Goal: Task Accomplishment & Management: Manage account settings

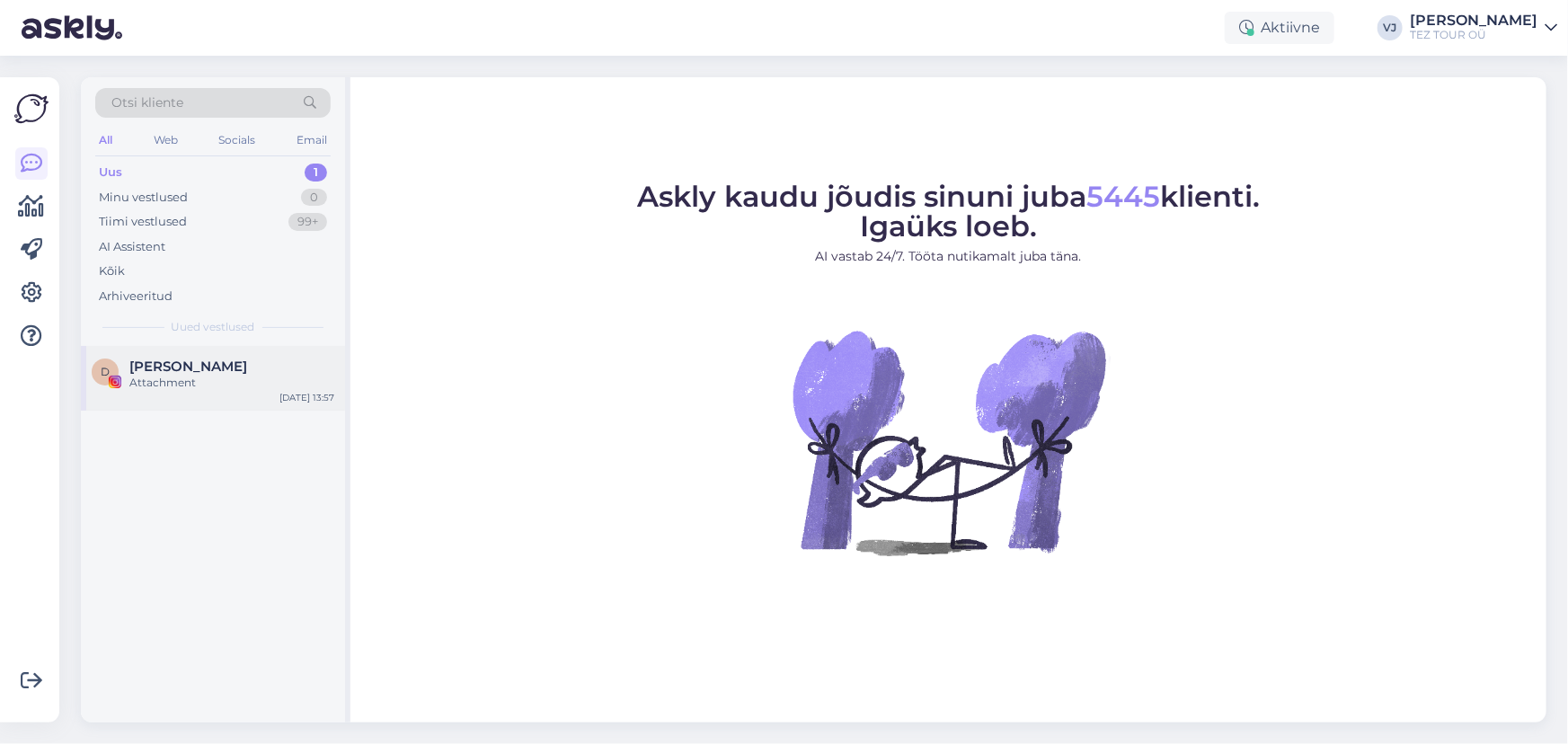
click at [176, 372] on span "Dimitris Charitidis" at bounding box center [188, 366] width 118 height 16
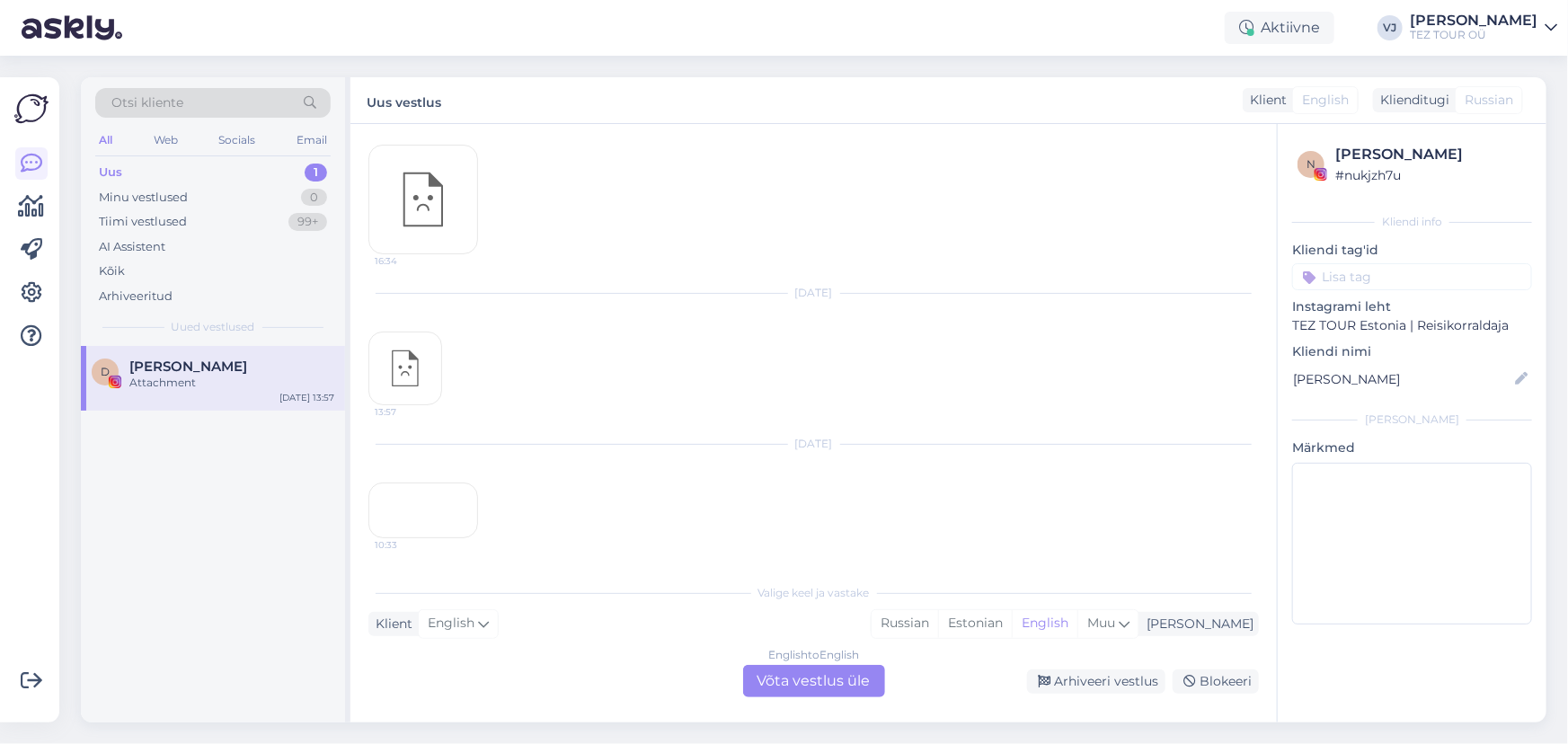
scroll to position [632, 0]
click at [1194, 678] on icon at bounding box center [1190, 682] width 12 height 12
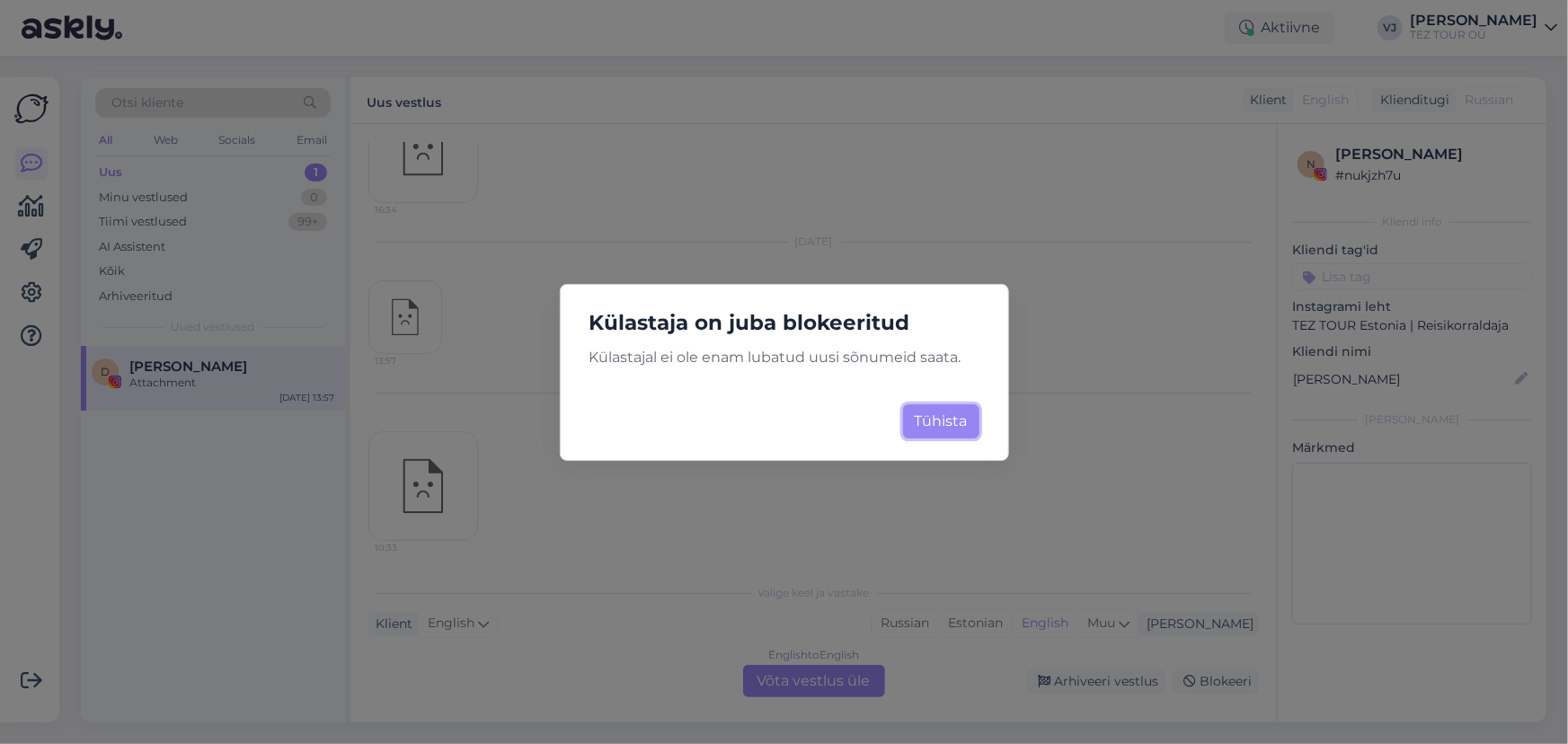
click at [943, 426] on button "Tühista" at bounding box center [941, 422] width 77 height 34
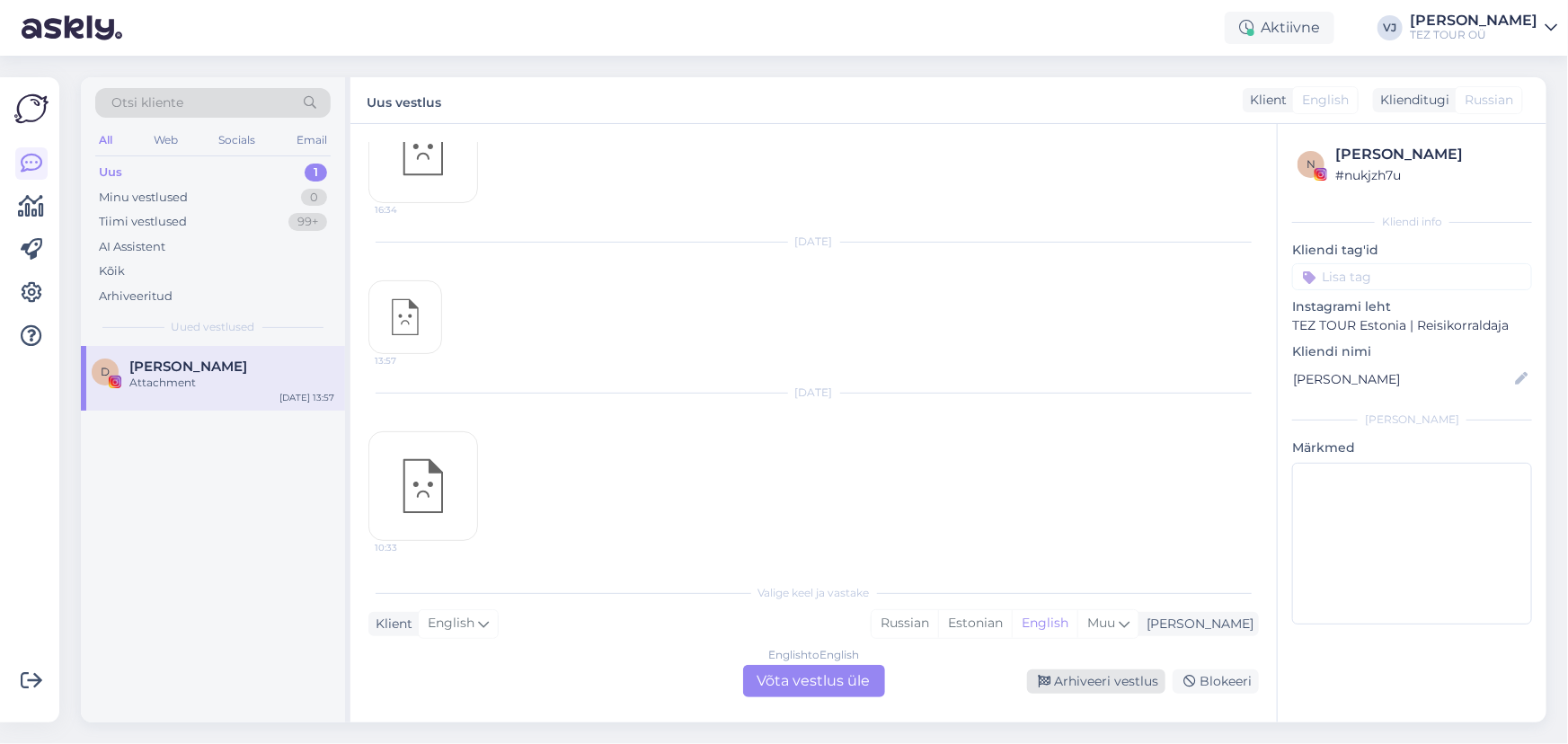
click at [1078, 675] on div "Arhiveeri vestlus" at bounding box center [1097, 682] width 139 height 24
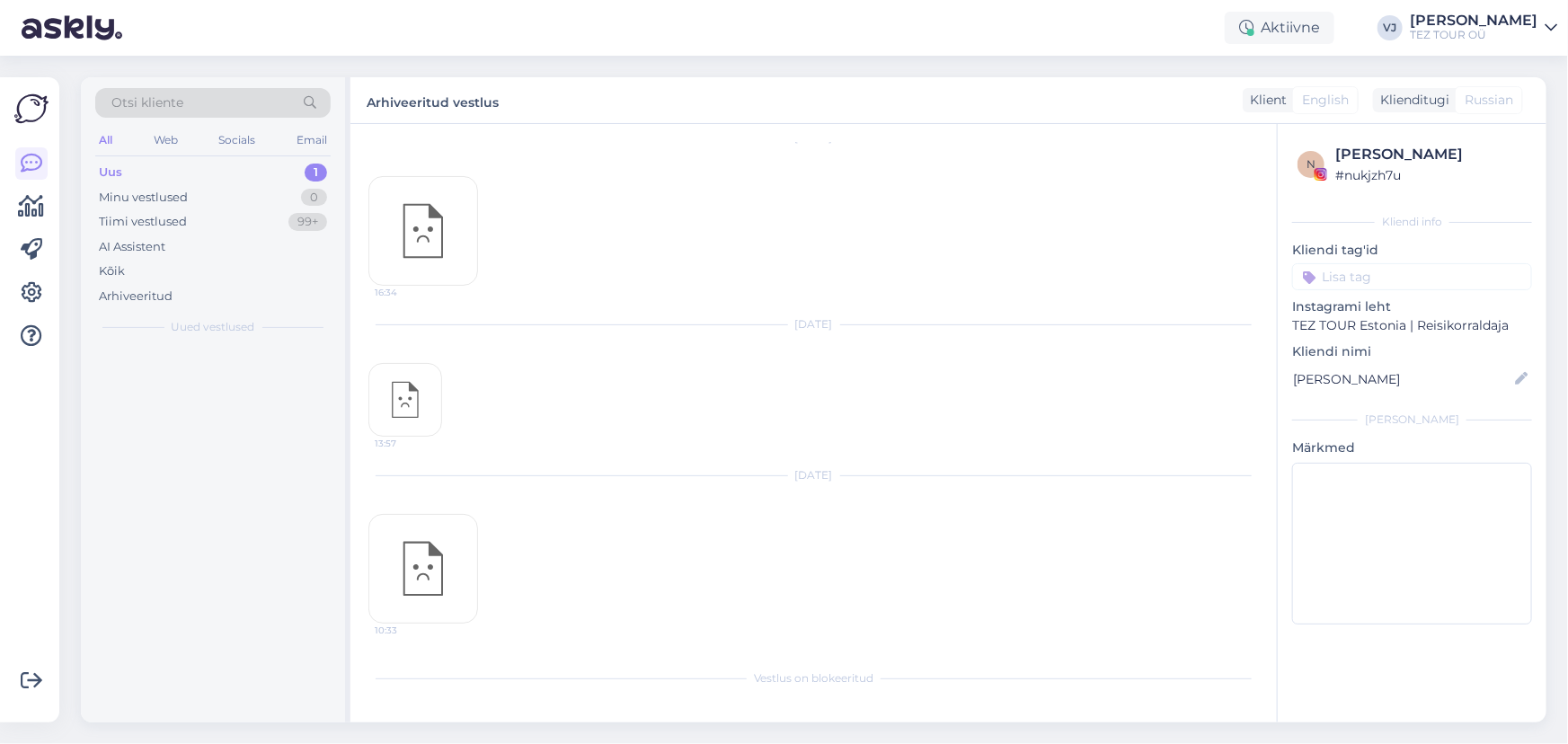
scroll to position [546, 0]
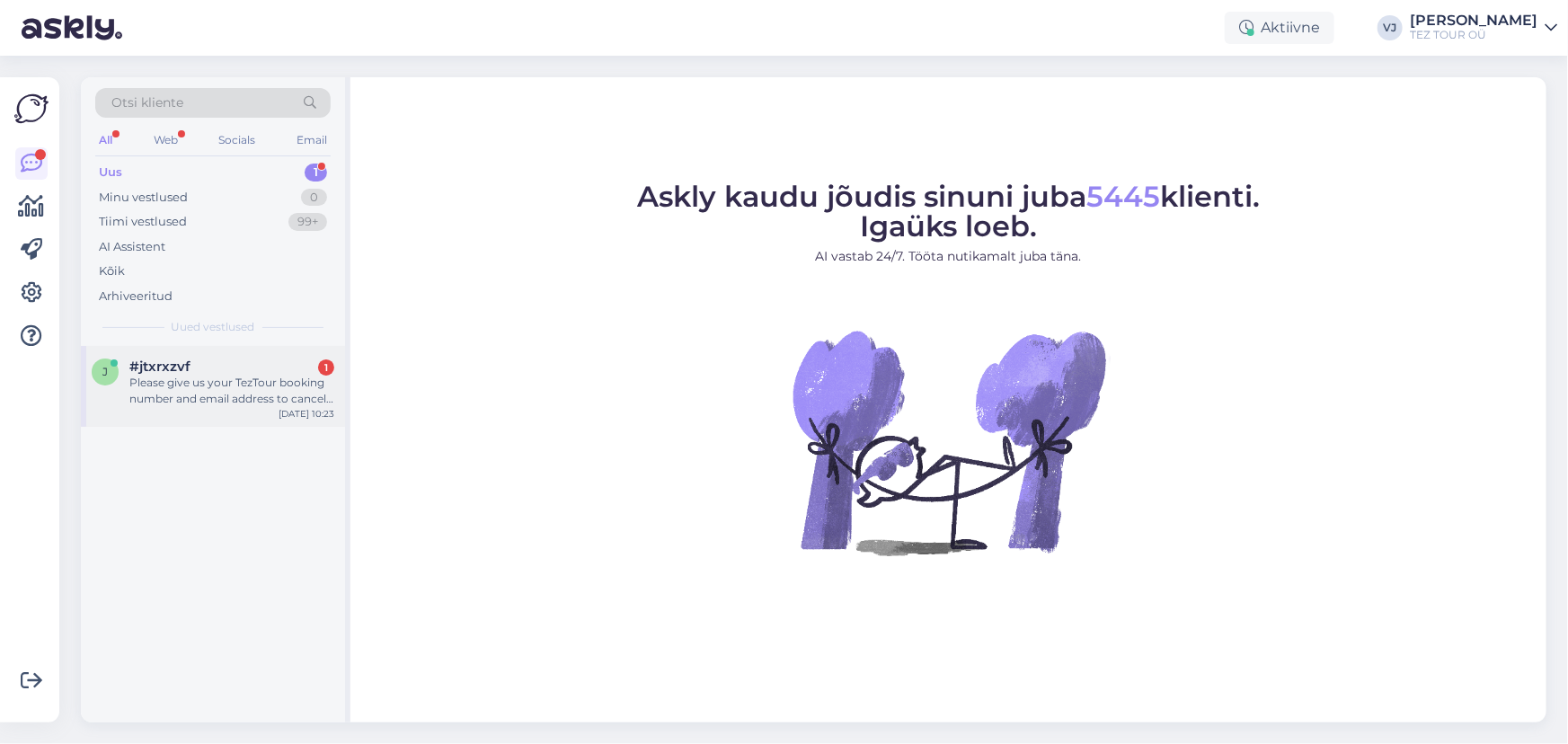
click at [193, 378] on div "Please give us your TezTour booking number and email address to cancel your tri…" at bounding box center [231, 391] width 205 height 33
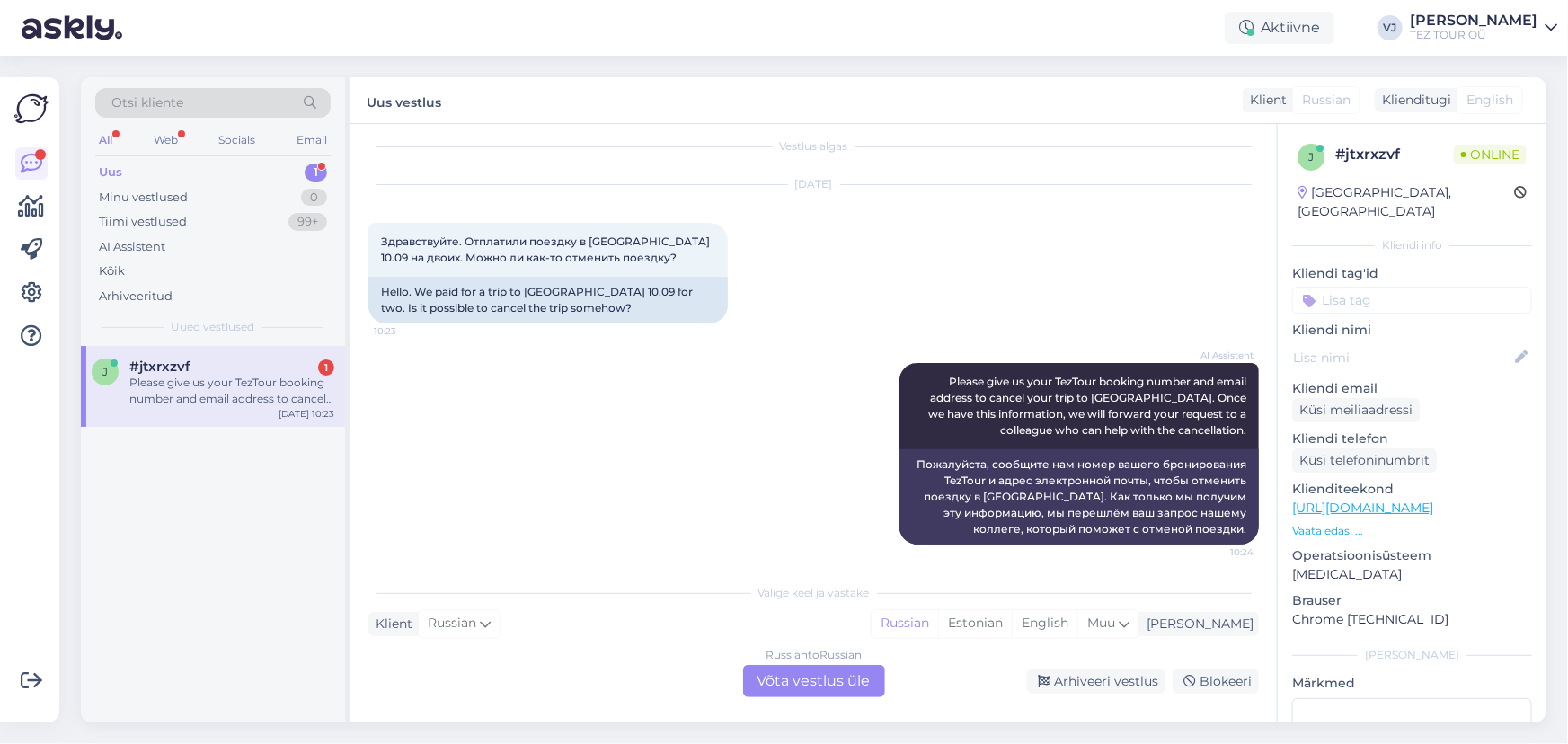
scroll to position [19, 0]
